Goal: Find specific page/section: Find specific page/section

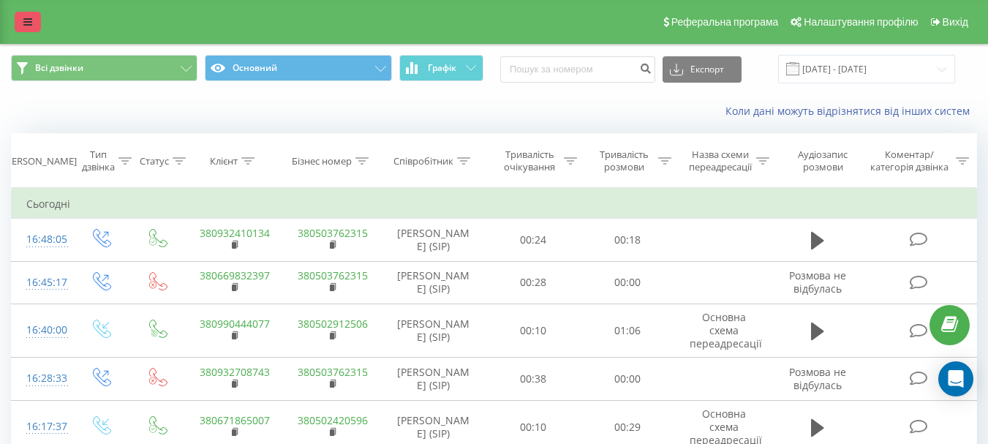
click at [31, 19] on icon at bounding box center [27, 22] width 9 height 10
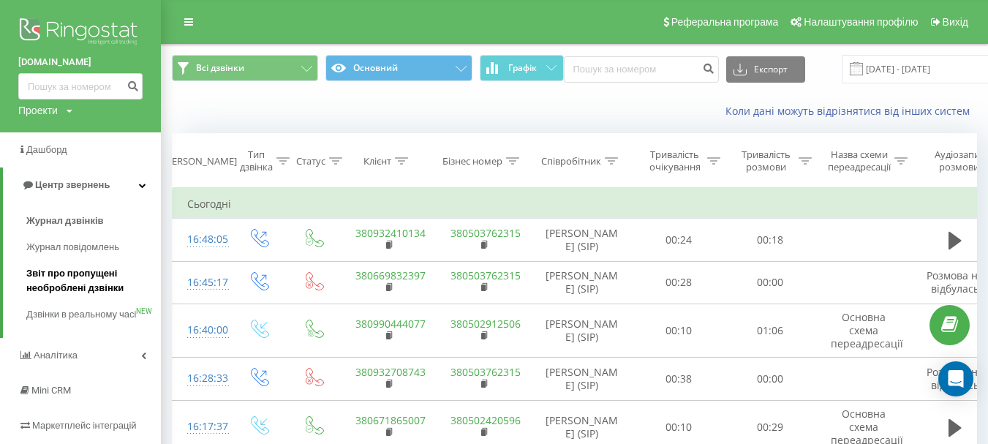
click at [78, 272] on span "Звіт про пропущені необроблені дзвінки" at bounding box center [89, 280] width 127 height 29
